Goal: Task Accomplishment & Management: Manage account settings

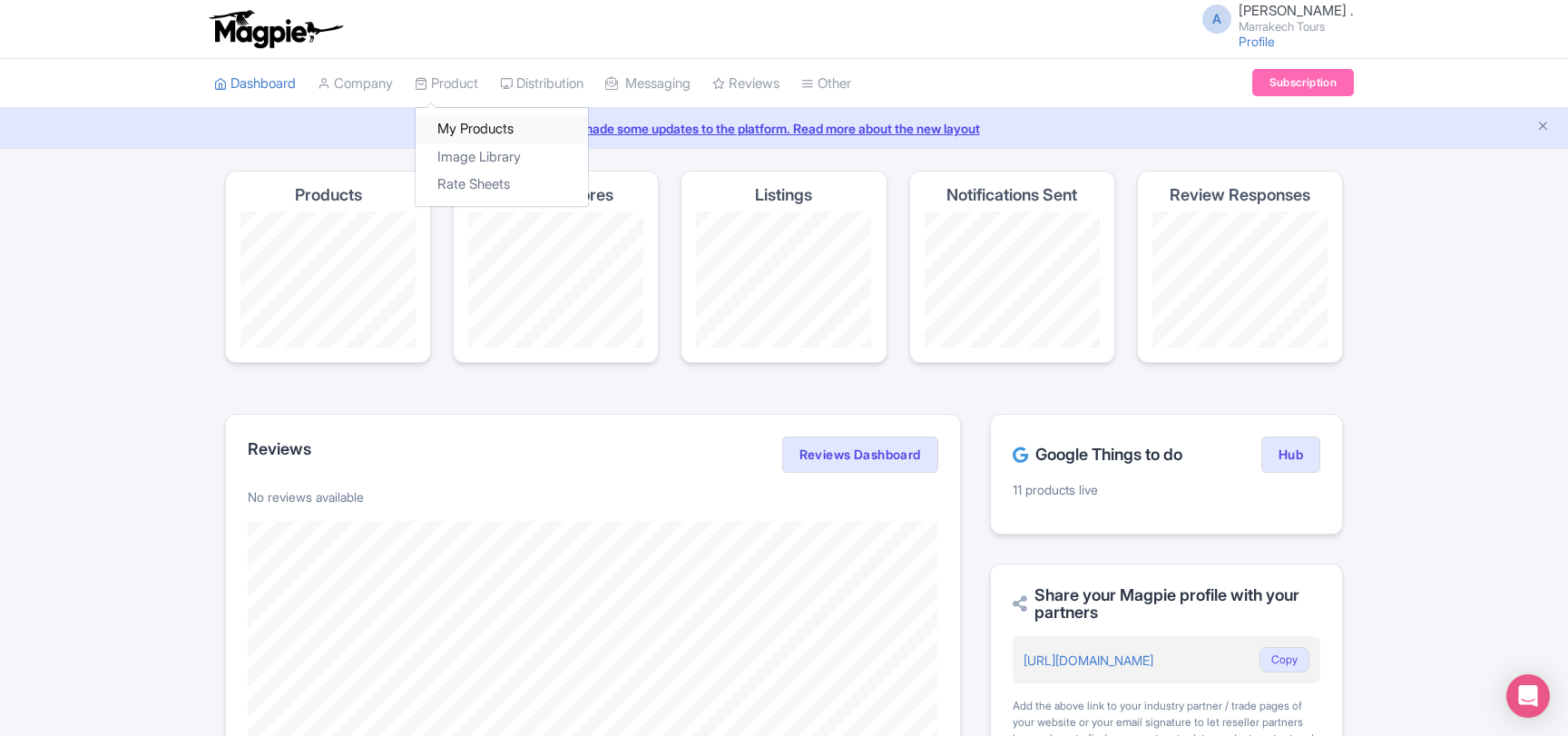
click at [463, 130] on link "My Products" at bounding box center [501, 129] width 172 height 29
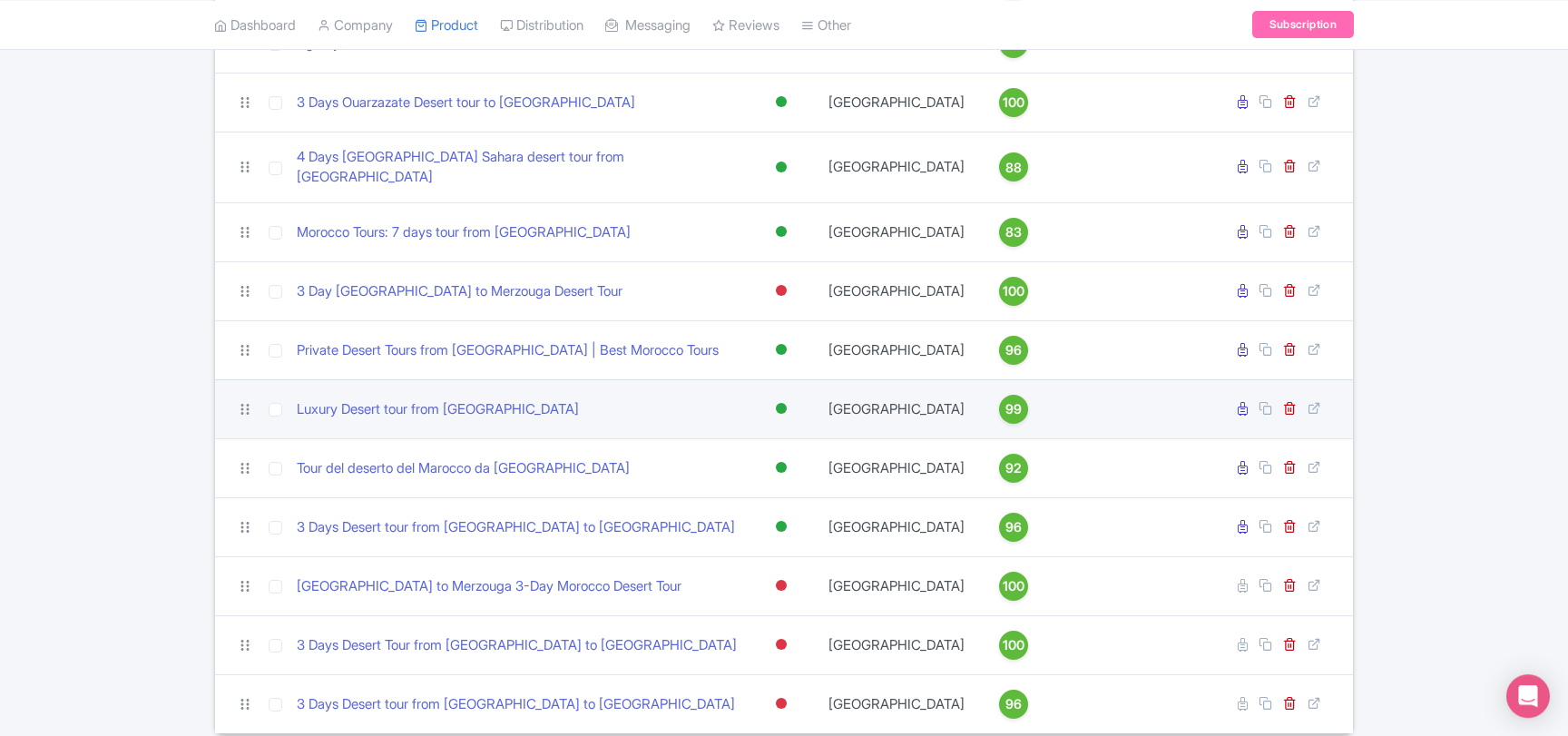
scroll to position [404, 0]
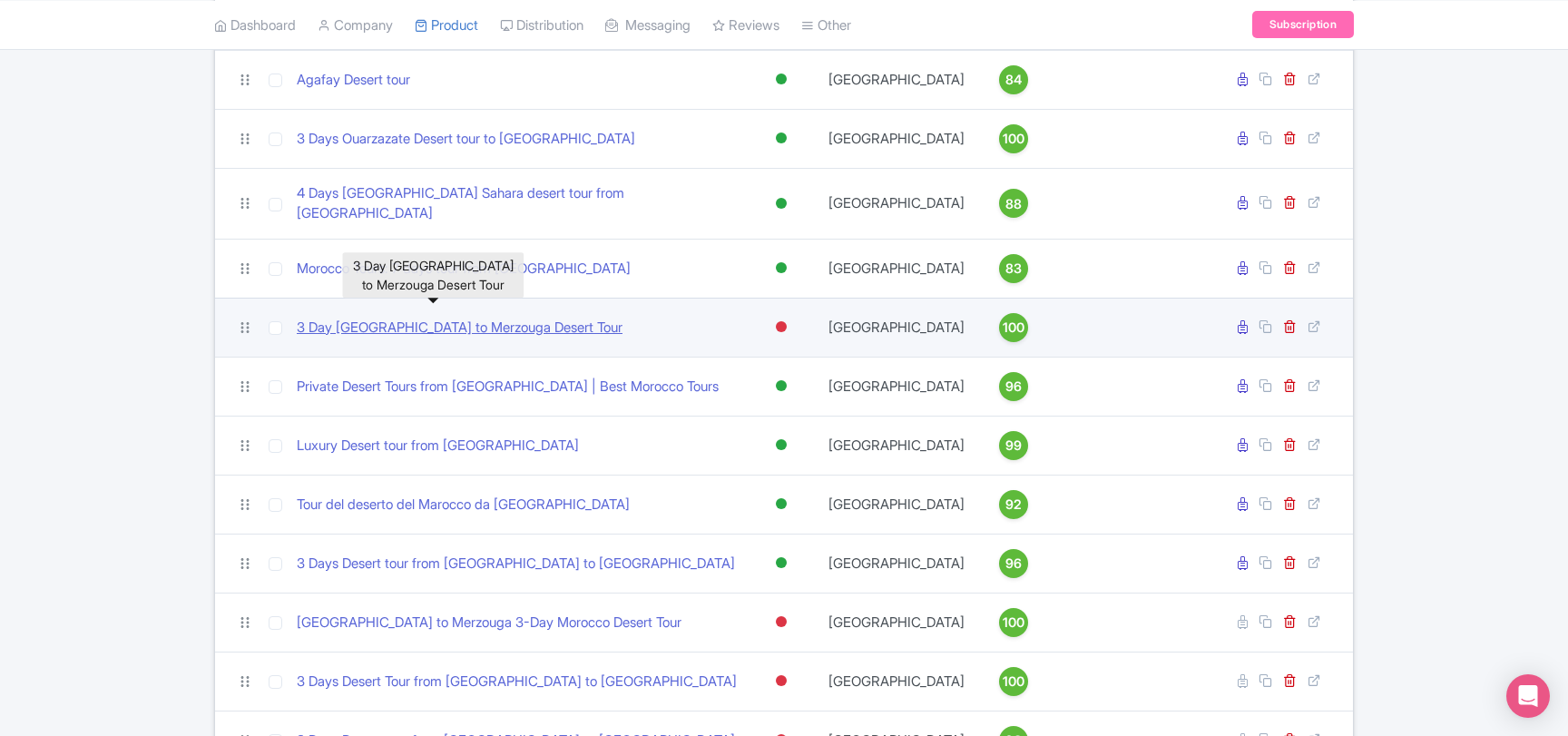
click at [500, 318] on link "3 Day Marrakech to Merzouga Desert Tour" at bounding box center [459, 328] width 326 height 21
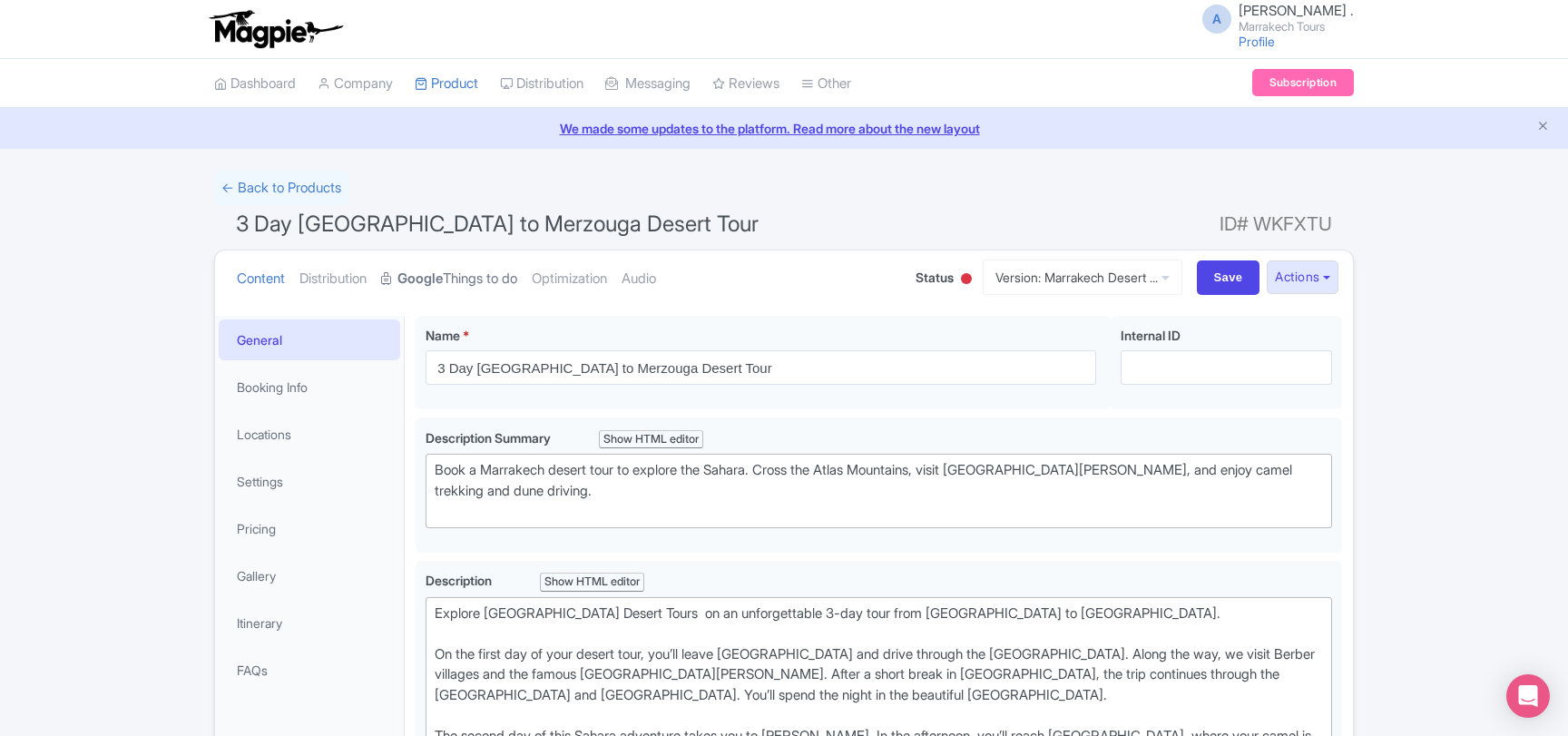
click at [471, 285] on link "Google Things to do" at bounding box center [449, 279] width 136 height 57
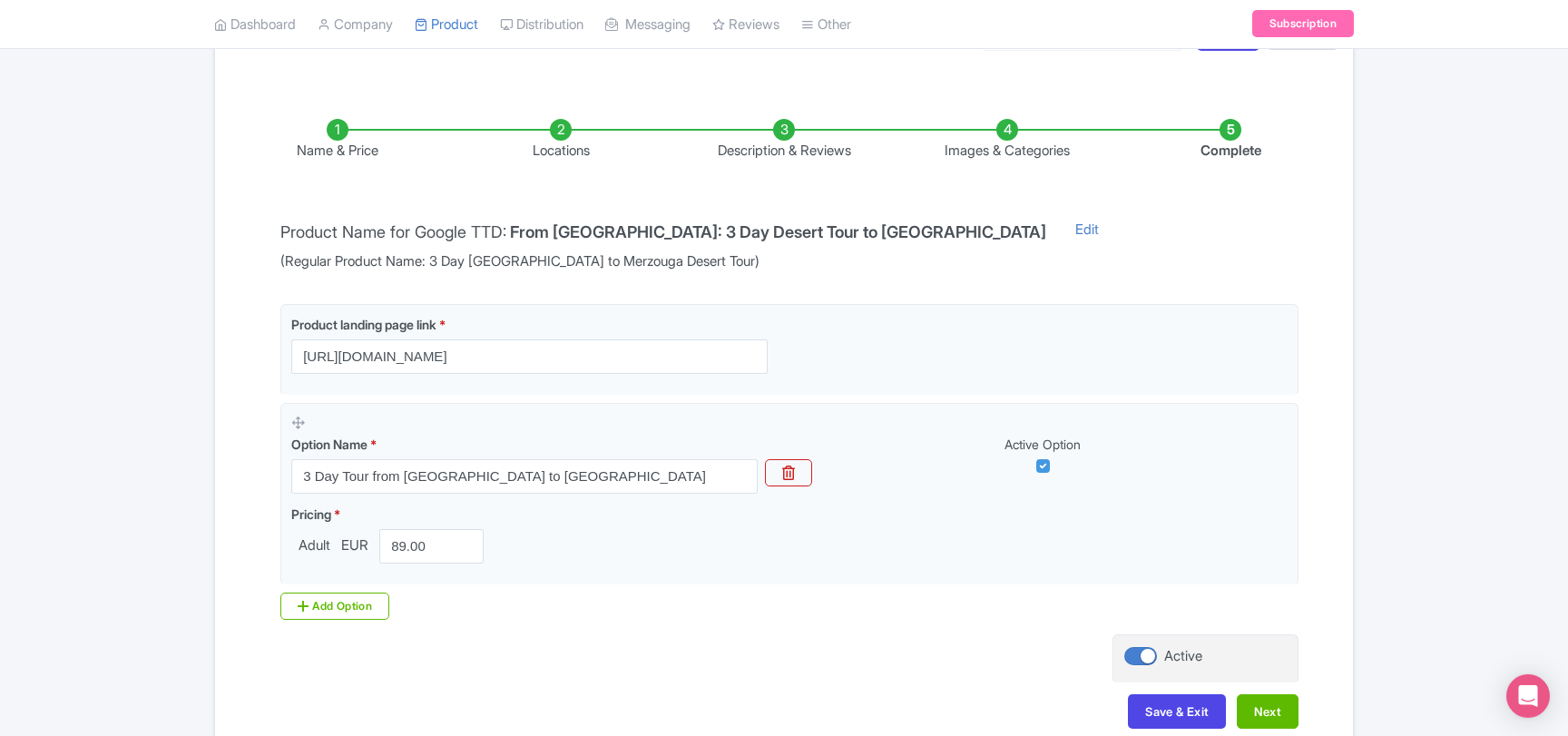
scroll to position [342, 0]
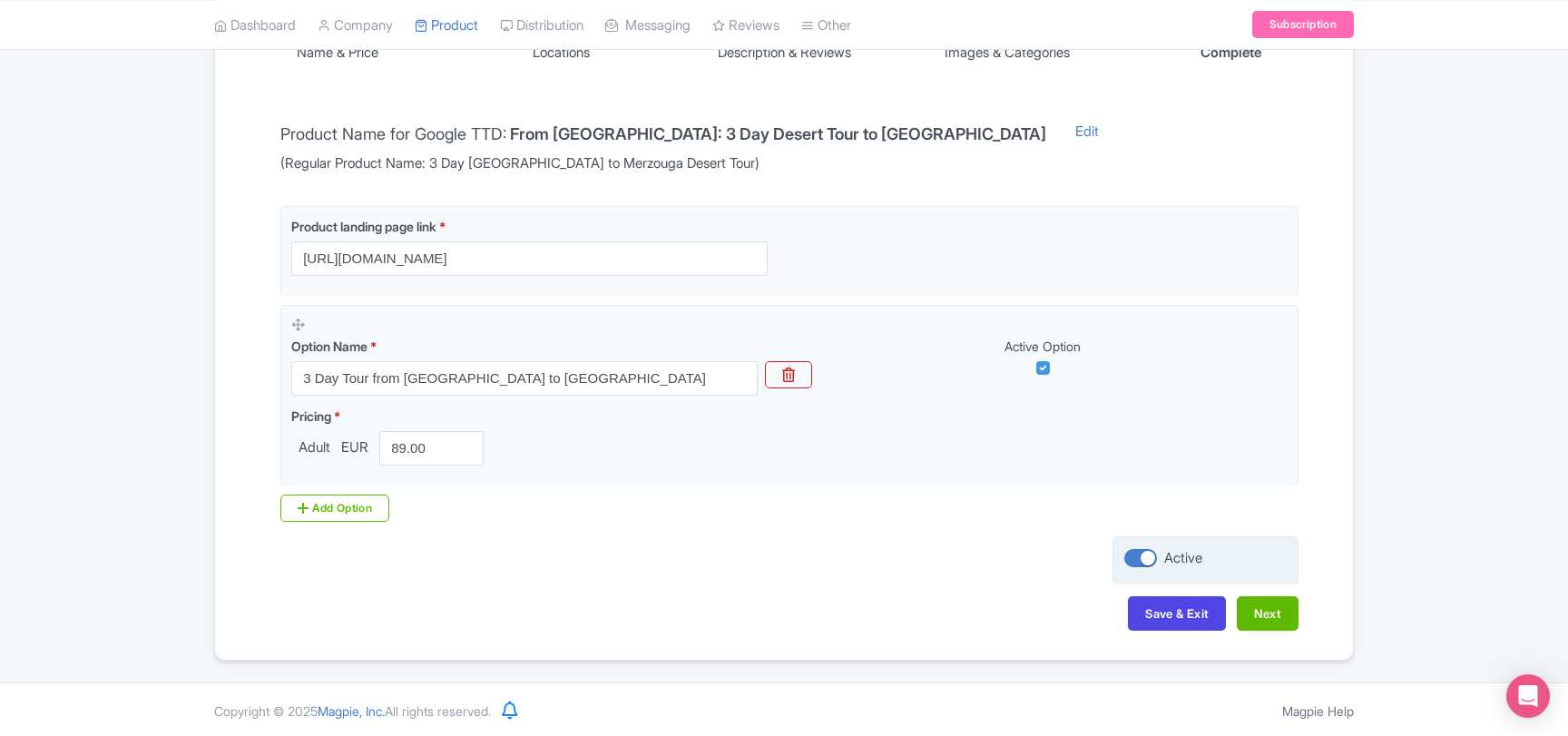
click at [1136, 556] on div at bounding box center [1140, 558] width 32 height 18
click at [1136, 556] on input "Active" at bounding box center [1130, 558] width 12 height 12
checkbox input "false"
click at [1169, 603] on button "Save & Exit" at bounding box center [1177, 613] width 98 height 34
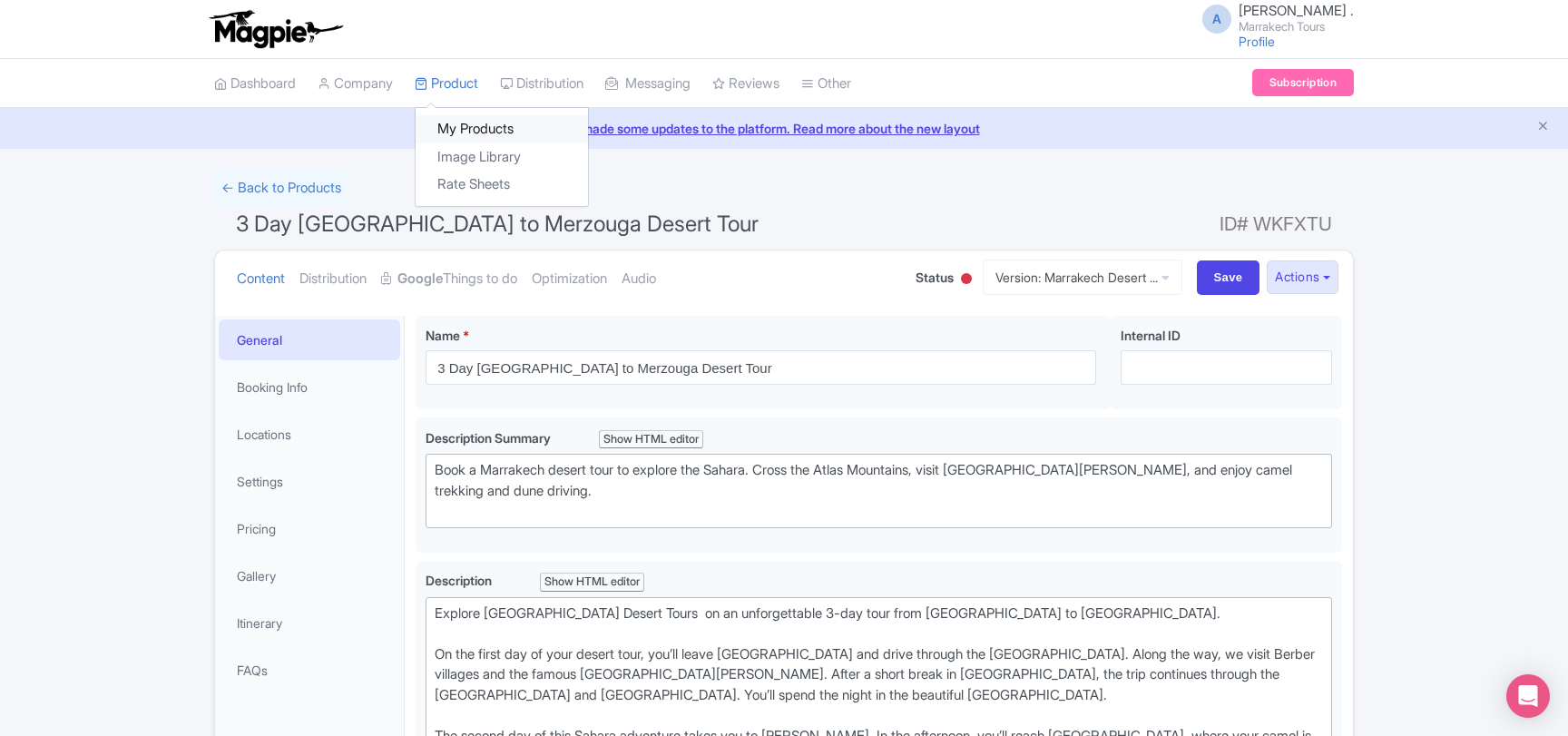
click at [469, 123] on link "My Products" at bounding box center [501, 129] width 172 height 29
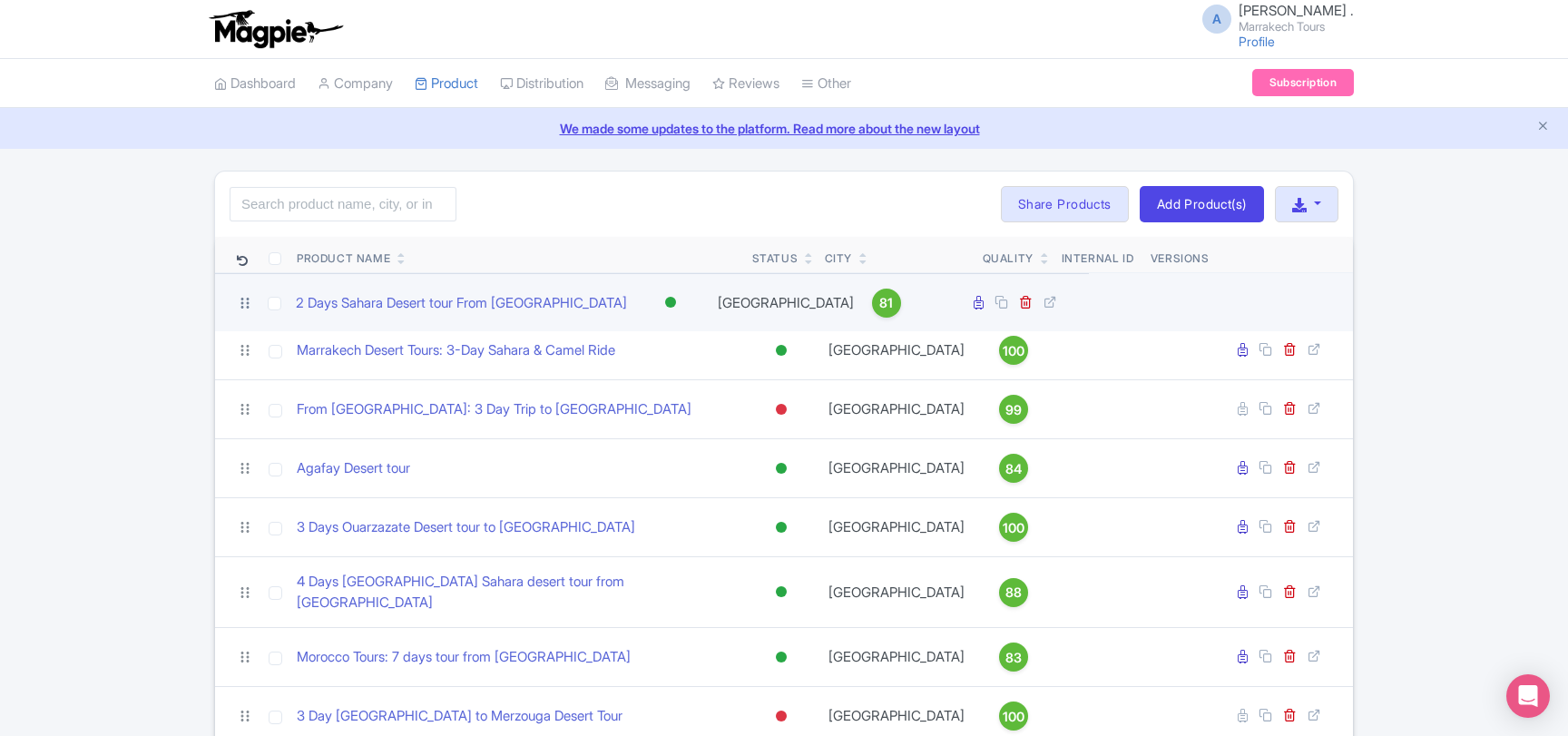
drag, startPoint x: 245, startPoint y: 371, endPoint x: 244, endPoint y: 306, distance: 65.0
click at [244, 306] on icon at bounding box center [245, 303] width 17 height 17
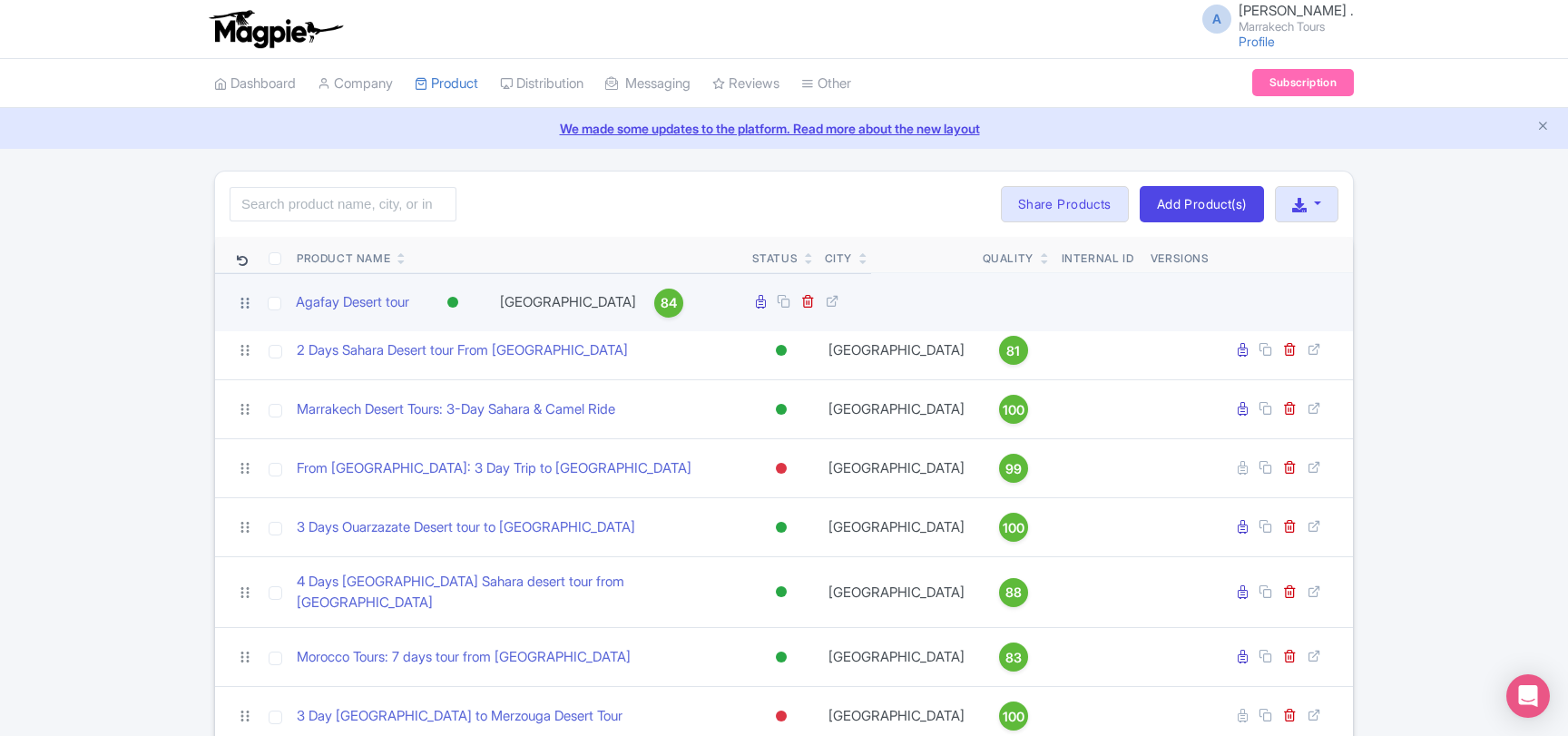
drag, startPoint x: 239, startPoint y: 487, endPoint x: 238, endPoint y: 304, distance: 183.0
click at [238, 304] on icon at bounding box center [245, 303] width 17 height 17
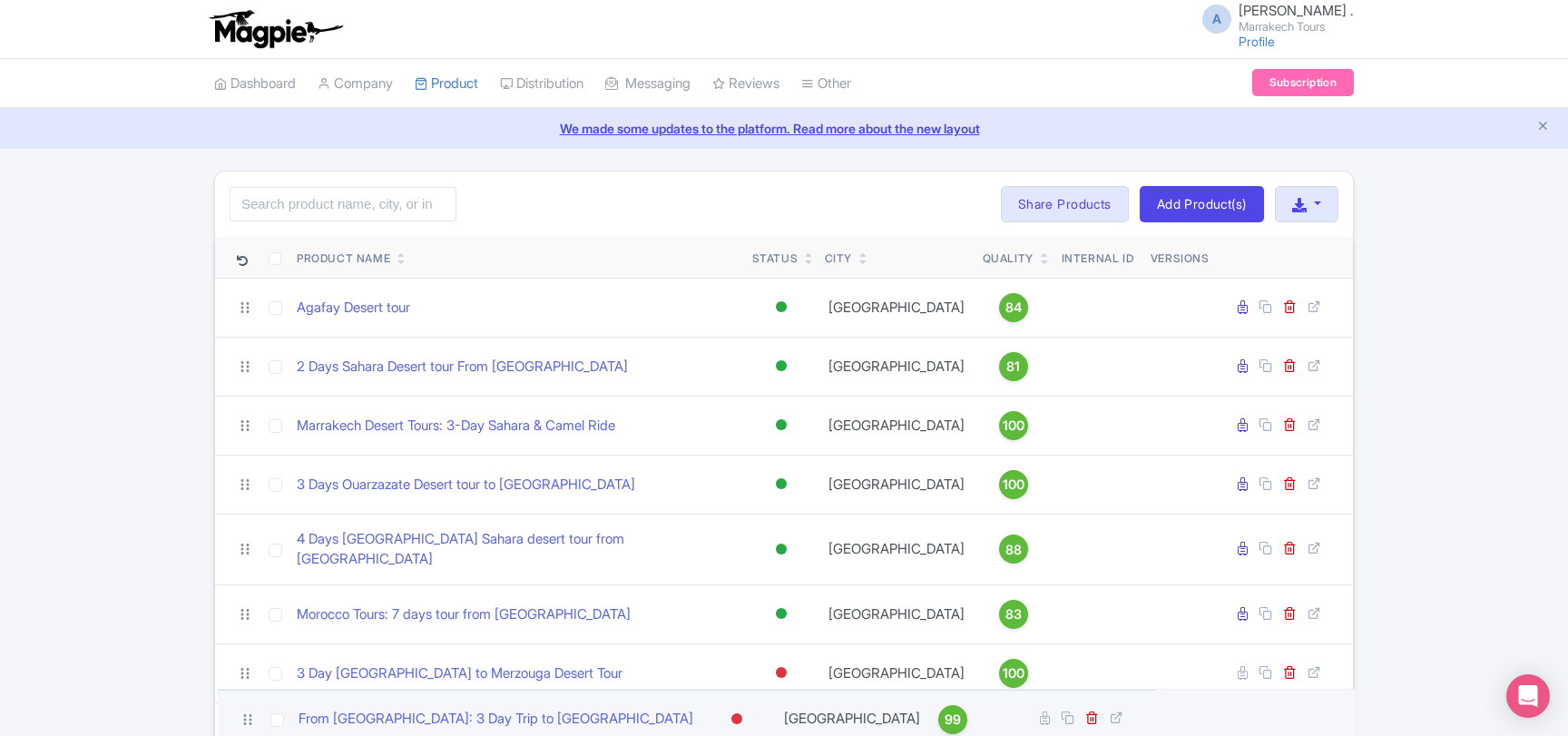
drag, startPoint x: 246, startPoint y: 485, endPoint x: 248, endPoint y: 710, distance: 225.0
click at [248, 715] on icon at bounding box center [248, 719] width 17 height 17
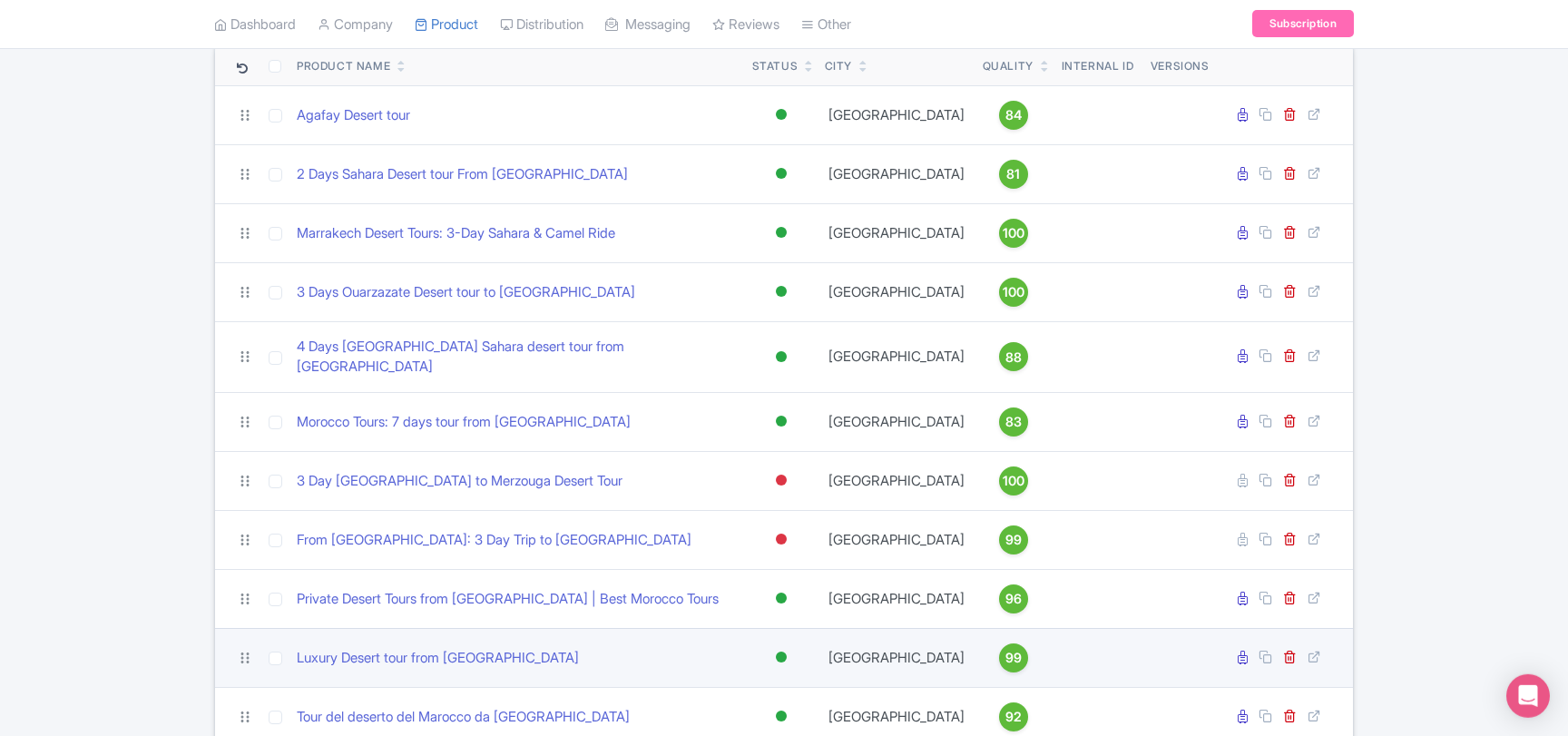
scroll to position [196, 0]
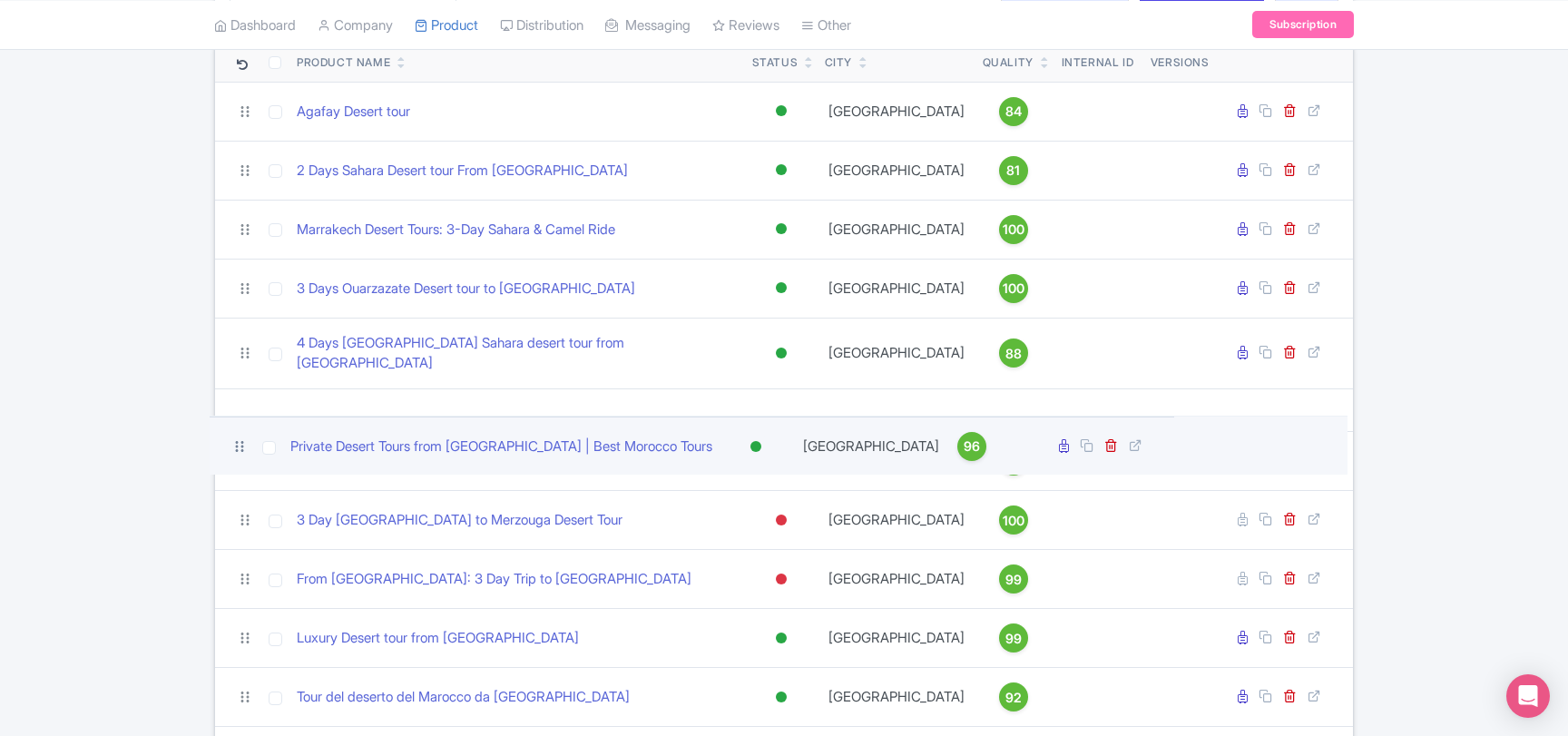
drag, startPoint x: 248, startPoint y: 575, endPoint x: 241, endPoint y: 446, distance: 129.2
click at [241, 446] on icon at bounding box center [239, 447] width 17 height 17
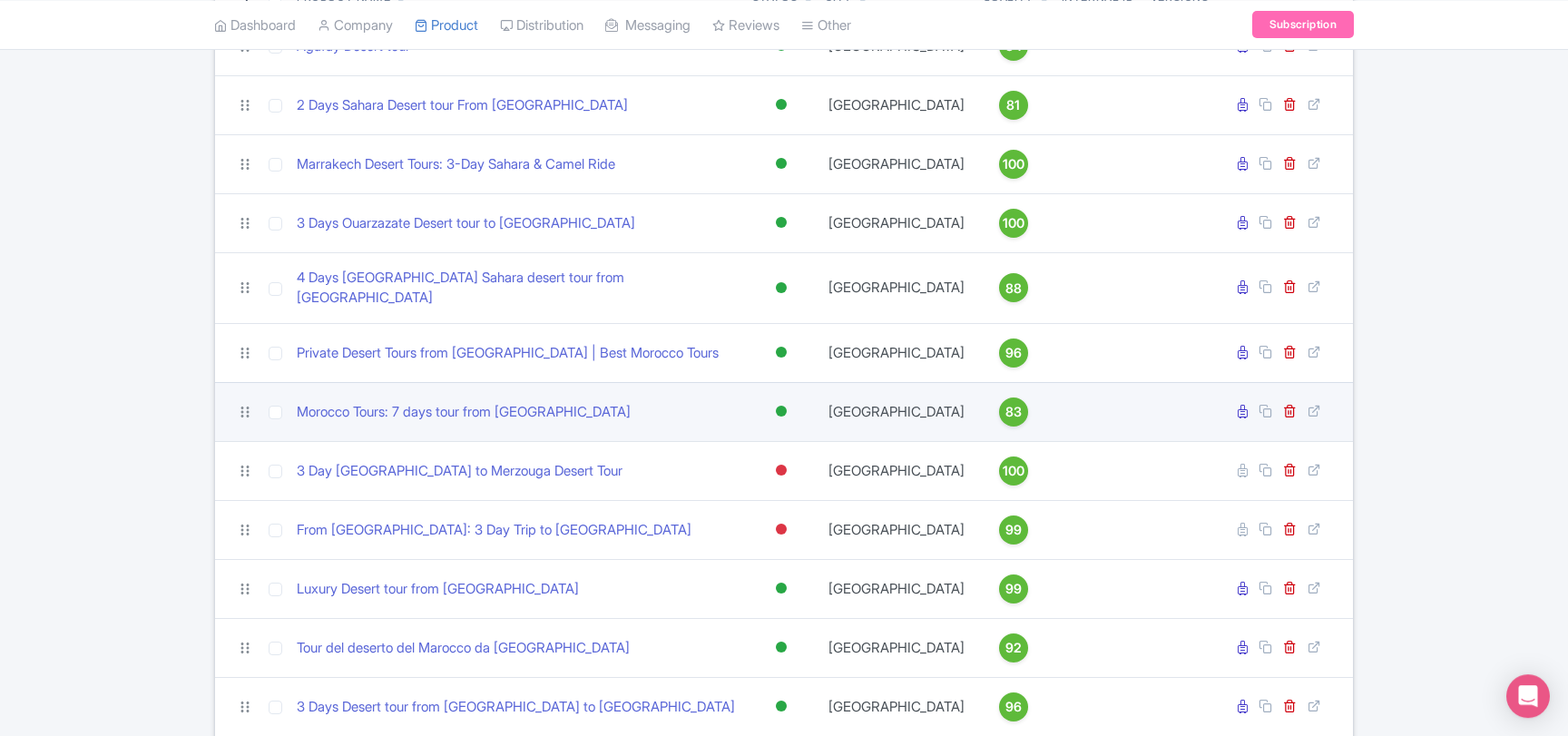
scroll to position [294, 0]
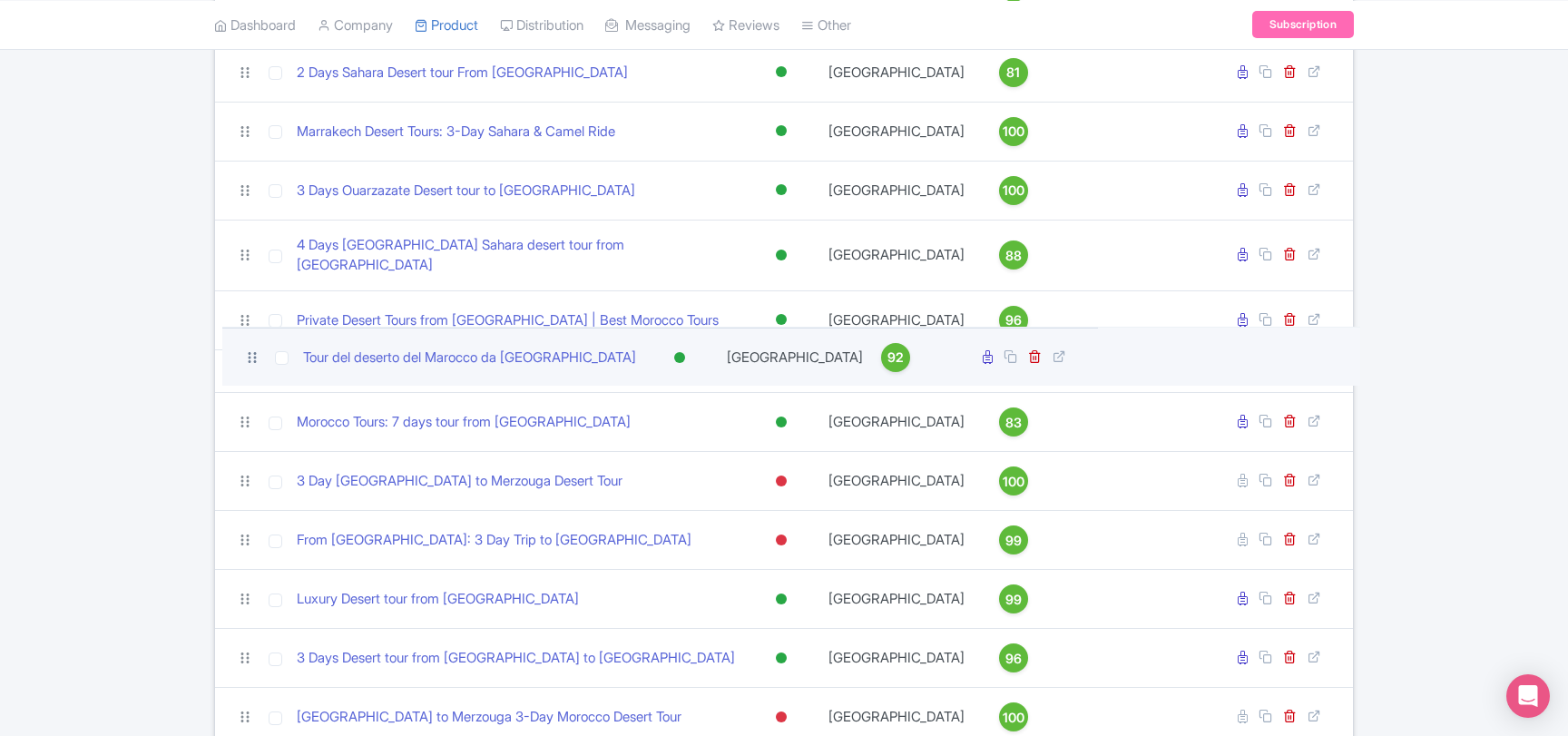
drag, startPoint x: 247, startPoint y: 601, endPoint x: 252, endPoint y: 355, distance: 246.1
click at [252, 355] on icon at bounding box center [252, 357] width 17 height 17
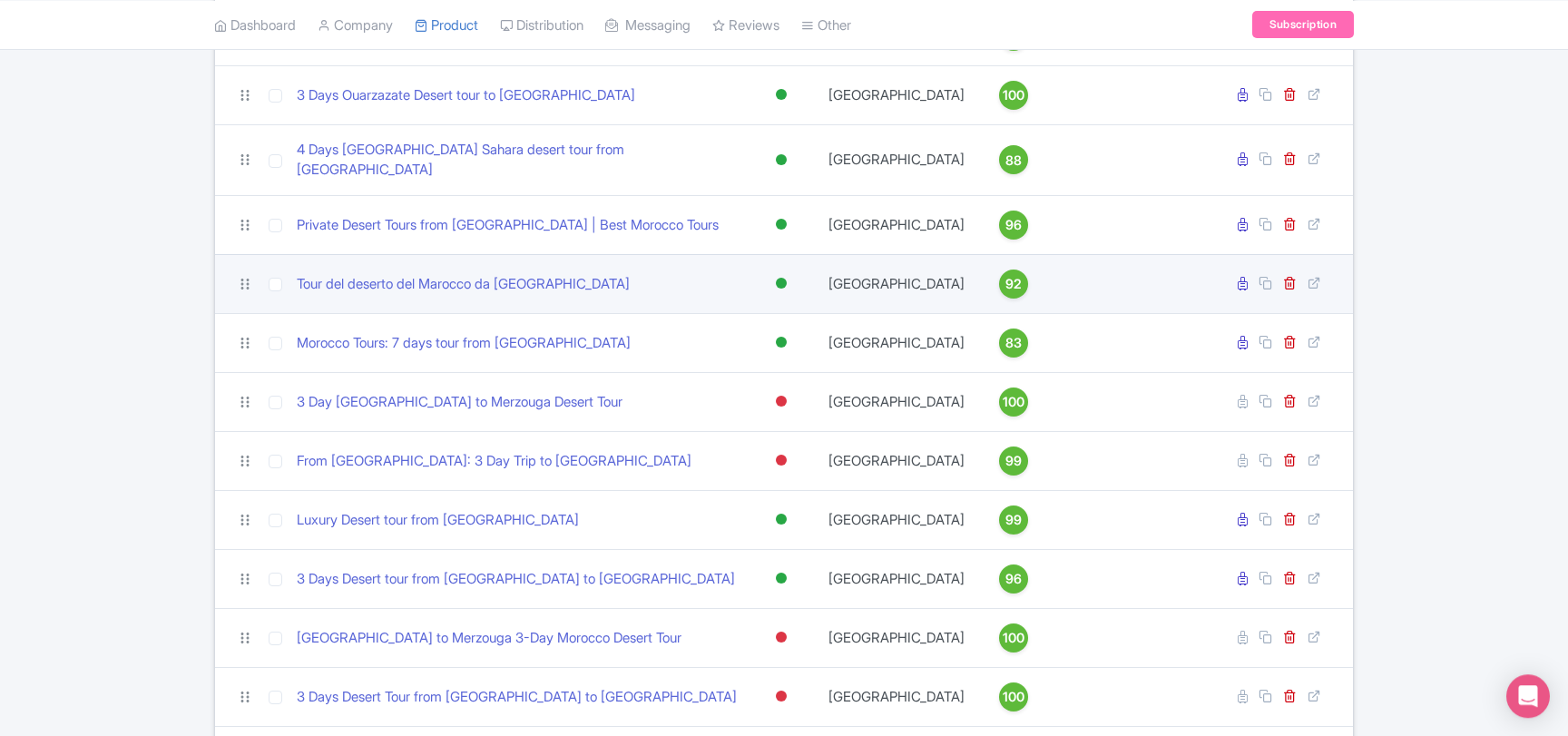
scroll to position [392, 0]
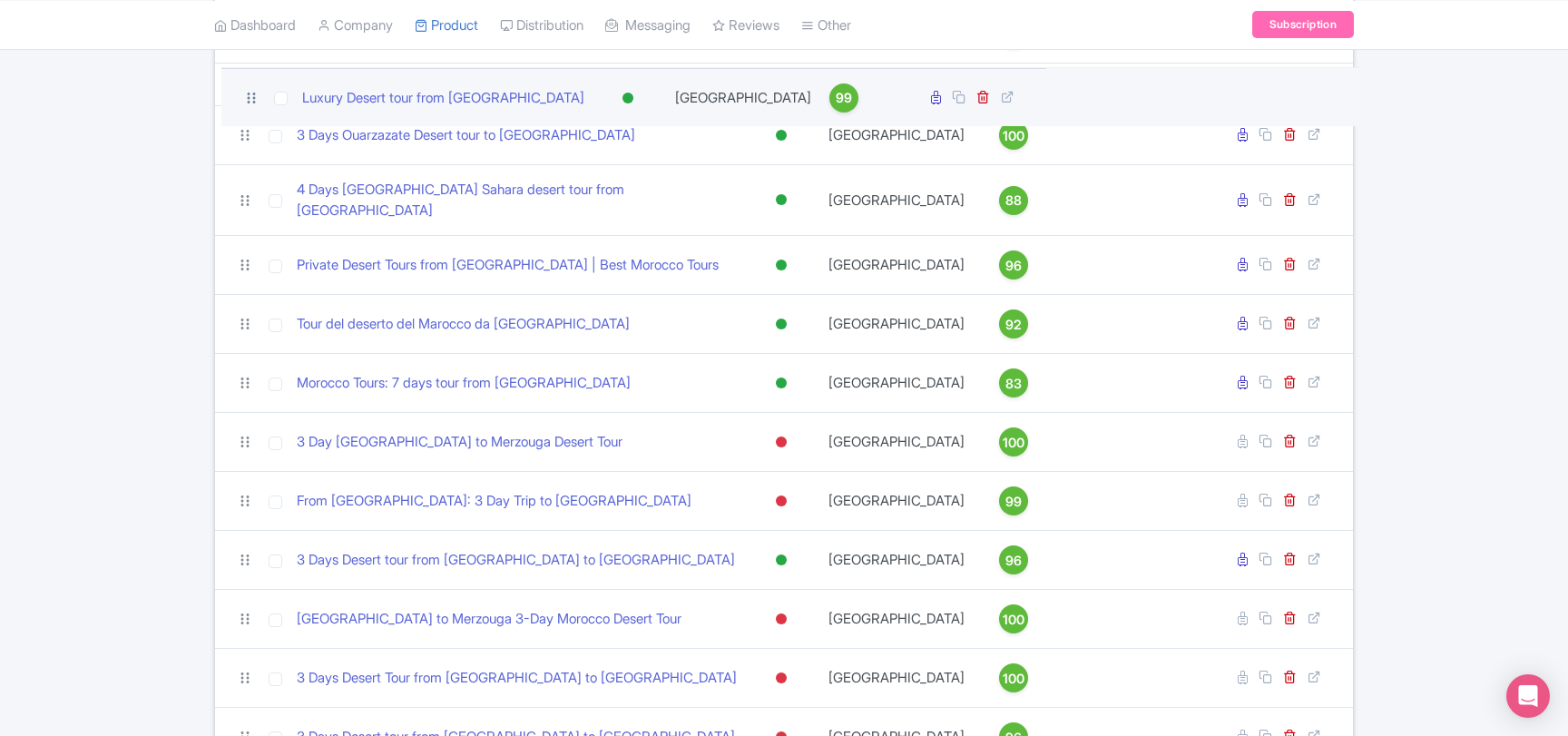
drag, startPoint x: 250, startPoint y: 506, endPoint x: 255, endPoint y: 97, distance: 409.0
click at [255, 97] on icon at bounding box center [251, 99] width 17 height 17
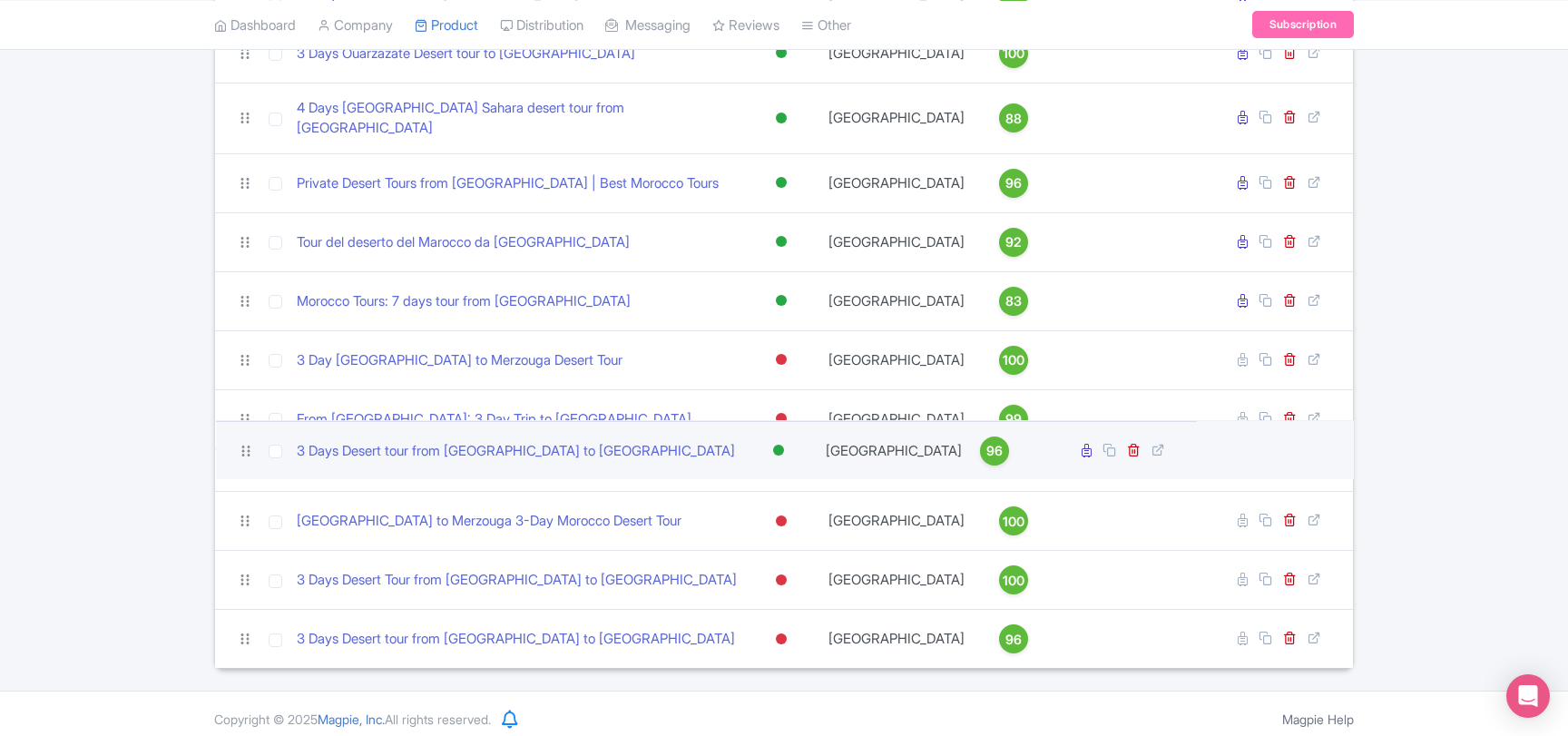
scroll to position [487, 0]
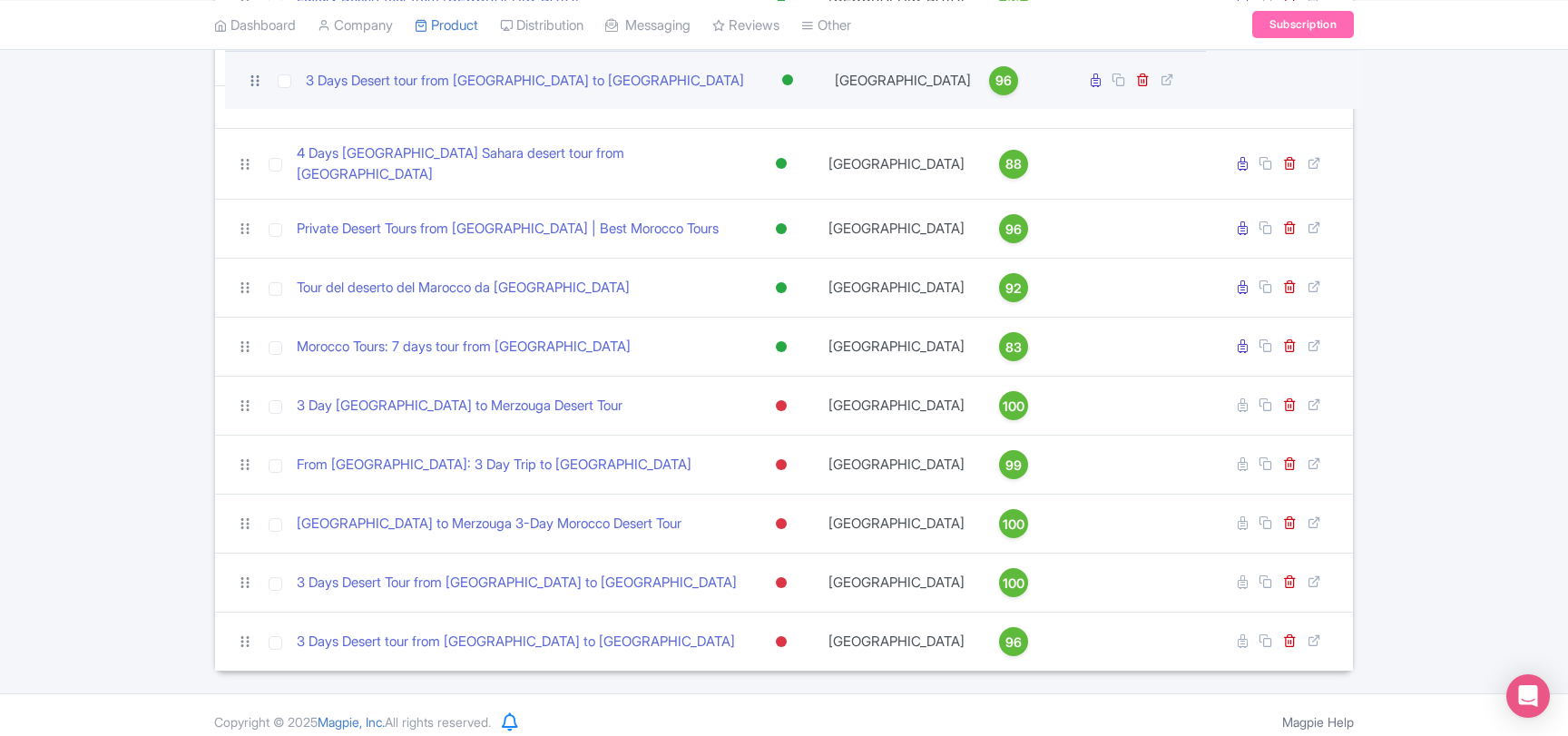
drag, startPoint x: 240, startPoint y: 463, endPoint x: 250, endPoint y: 82, distance: 381.1
click at [250, 82] on icon at bounding box center [255, 81] width 17 height 17
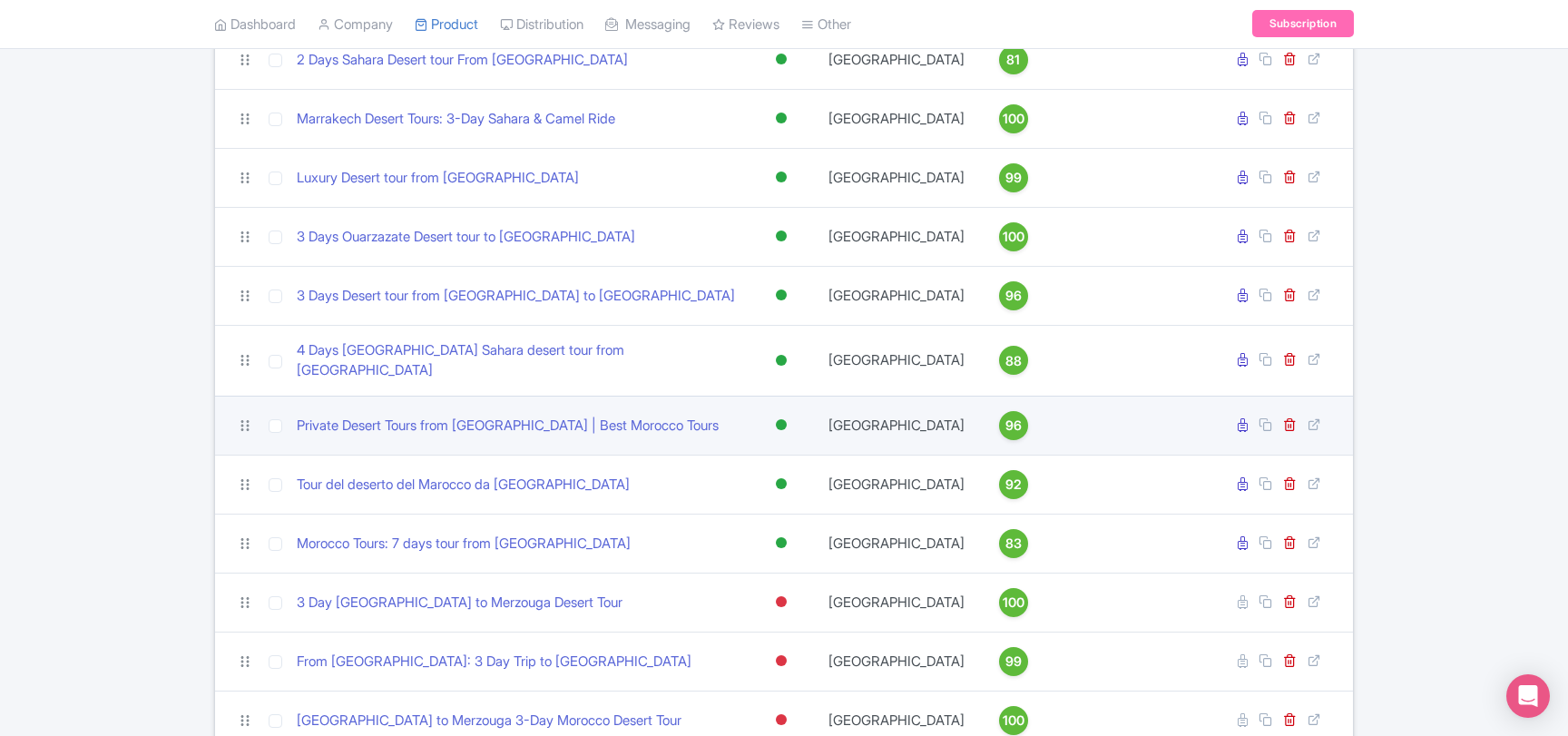
scroll to position [291, 0]
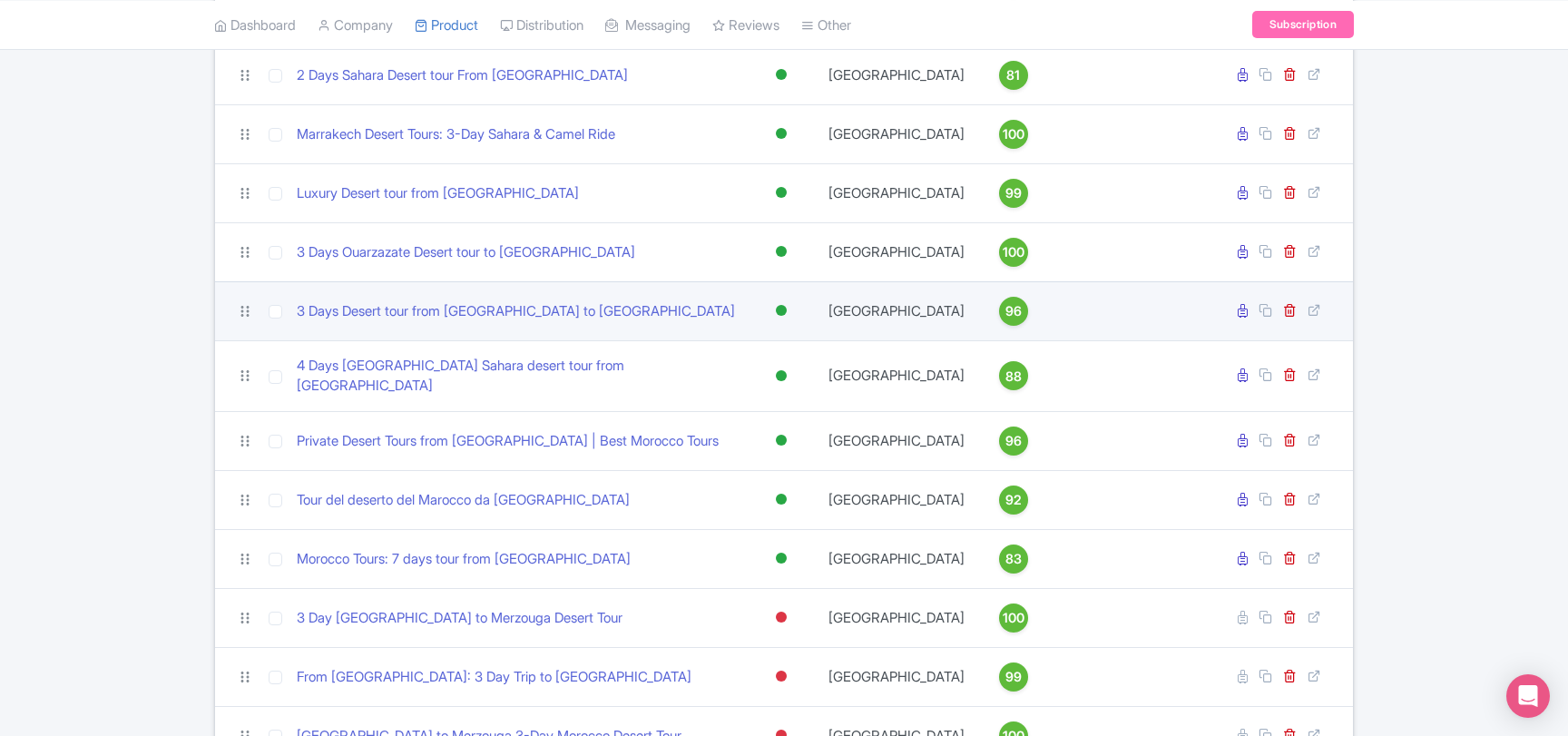
drag, startPoint x: 255, startPoint y: 313, endPoint x: 253, endPoint y: 301, distance: 12.2
click at [253, 301] on td at bounding box center [238, 310] width 45 height 59
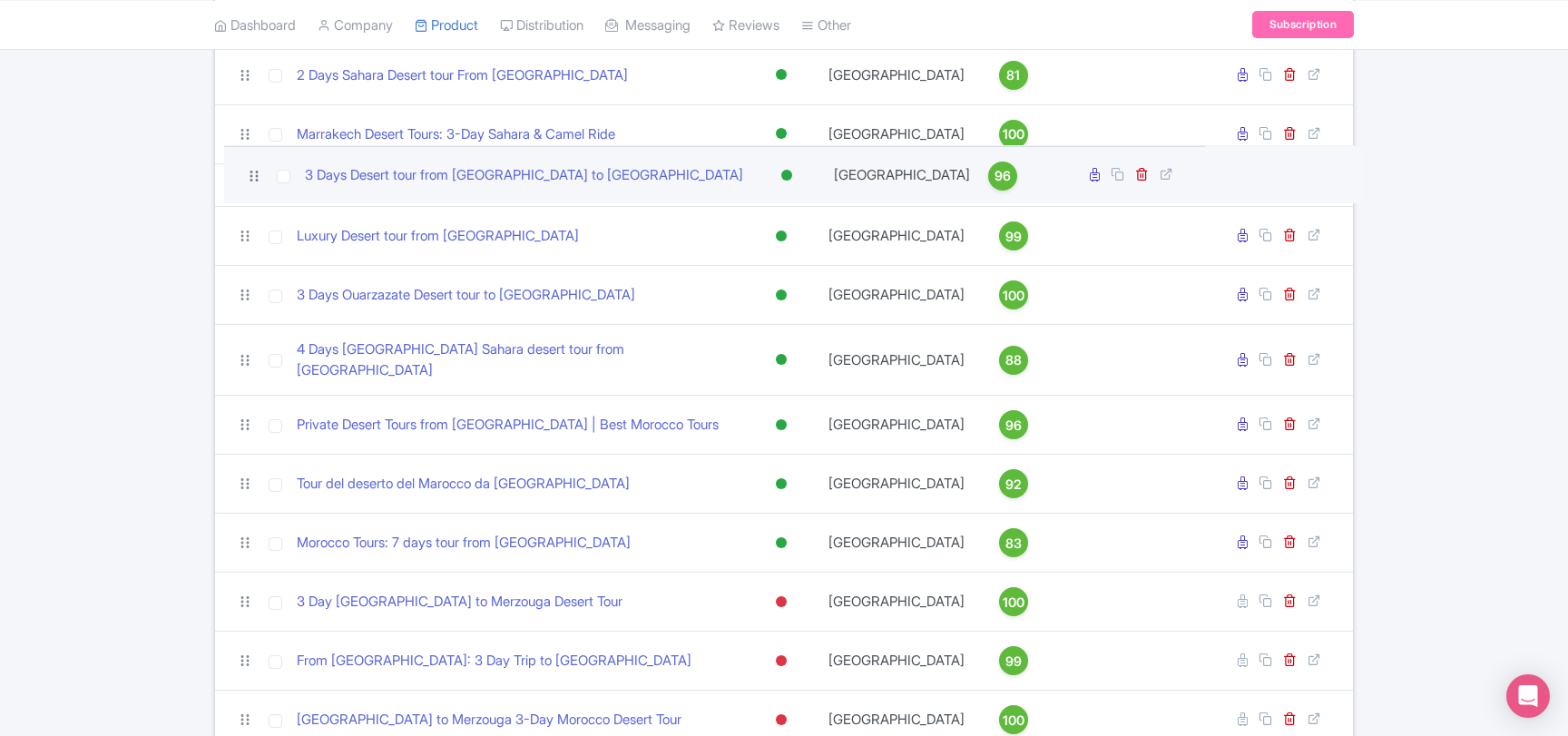
drag, startPoint x: 245, startPoint y: 313, endPoint x: 252, endPoint y: 184, distance: 129.2
click at [252, 184] on icon at bounding box center [254, 176] width 17 height 17
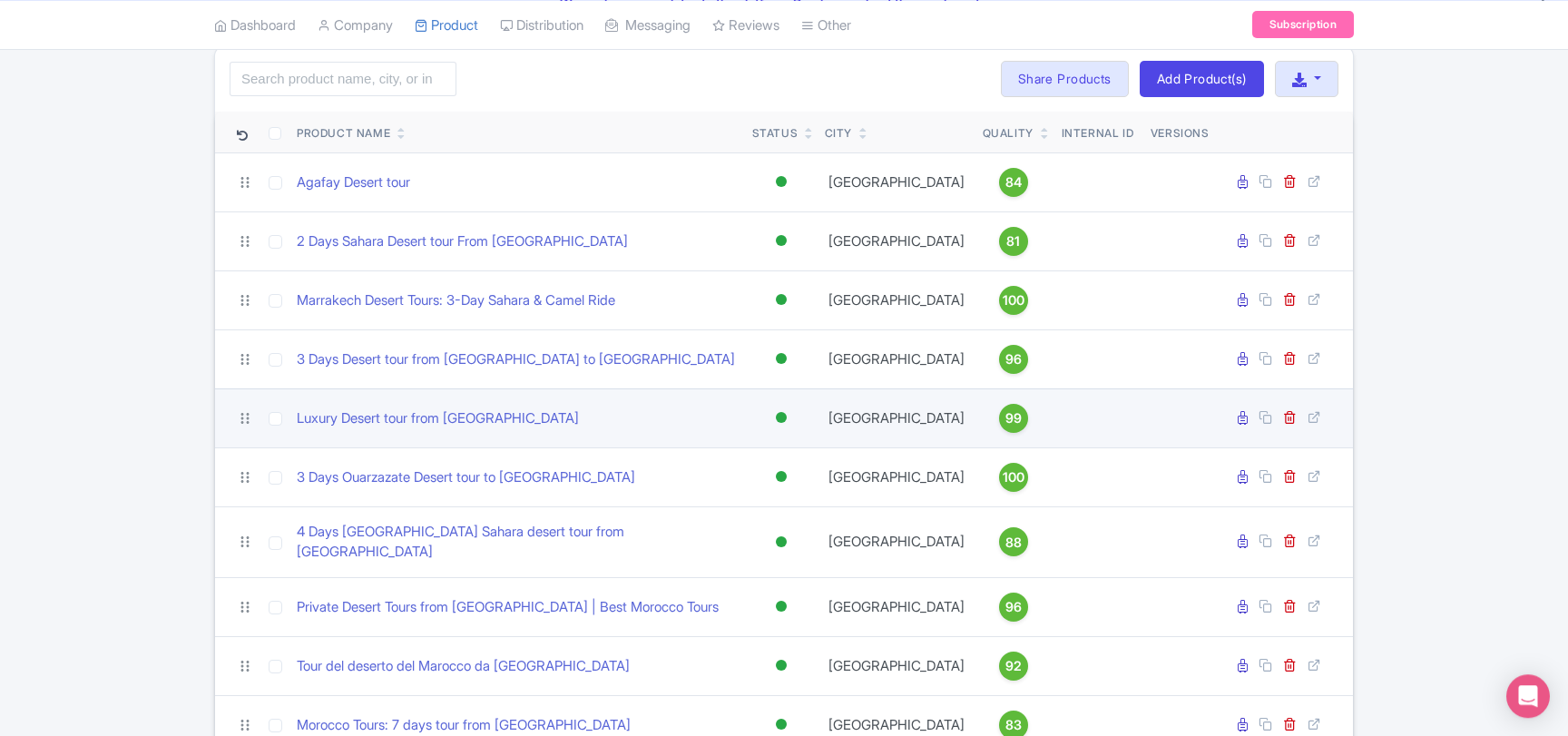
scroll to position [95, 0]
